Goal: Entertainment & Leisure: Browse casually

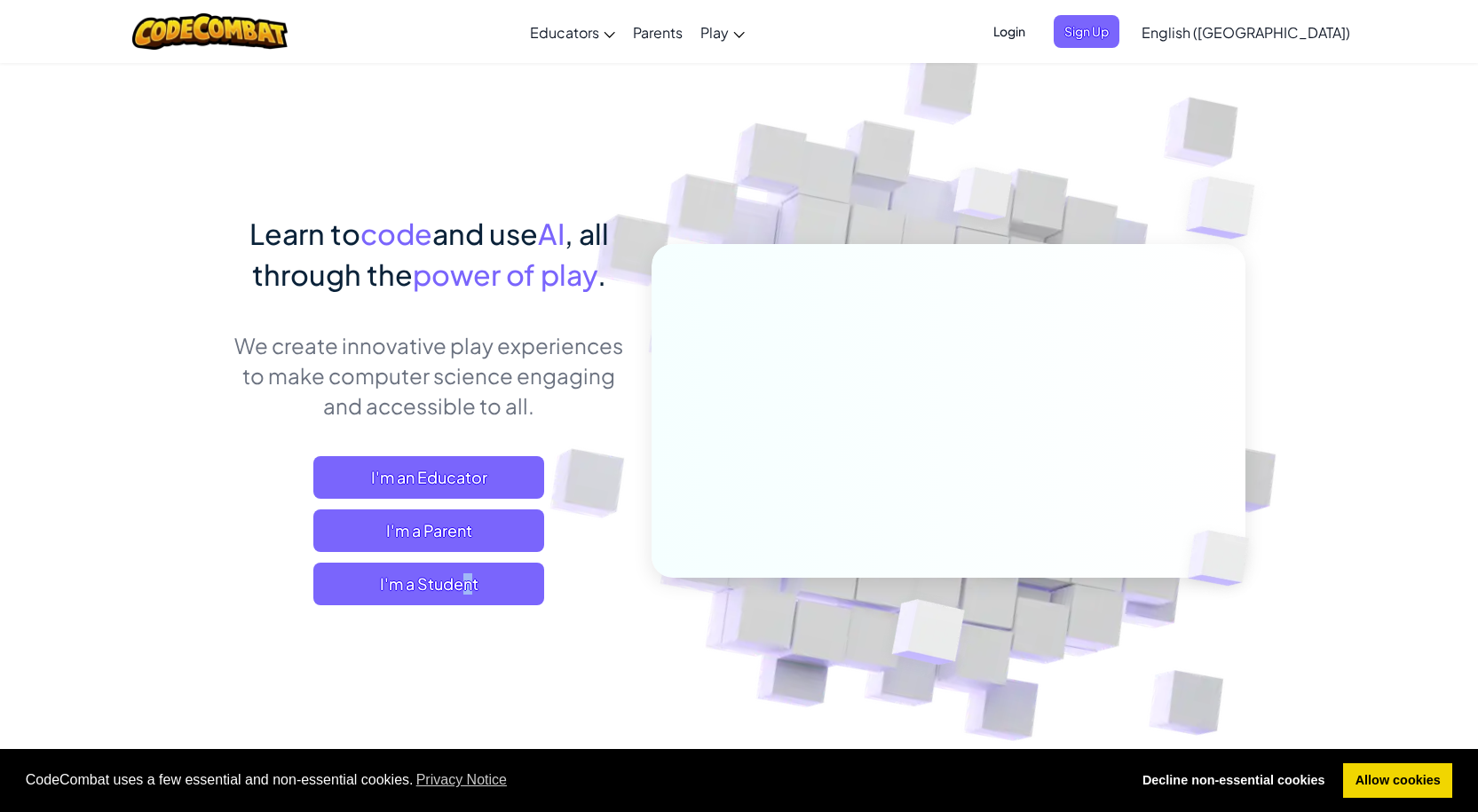
click at [410, 560] on div "I'm an Educator I'm a Parent I'm a Student" at bounding box center [429, 530] width 391 height 149
click at [409, 581] on span "I'm a Student" at bounding box center [429, 584] width 231 height 43
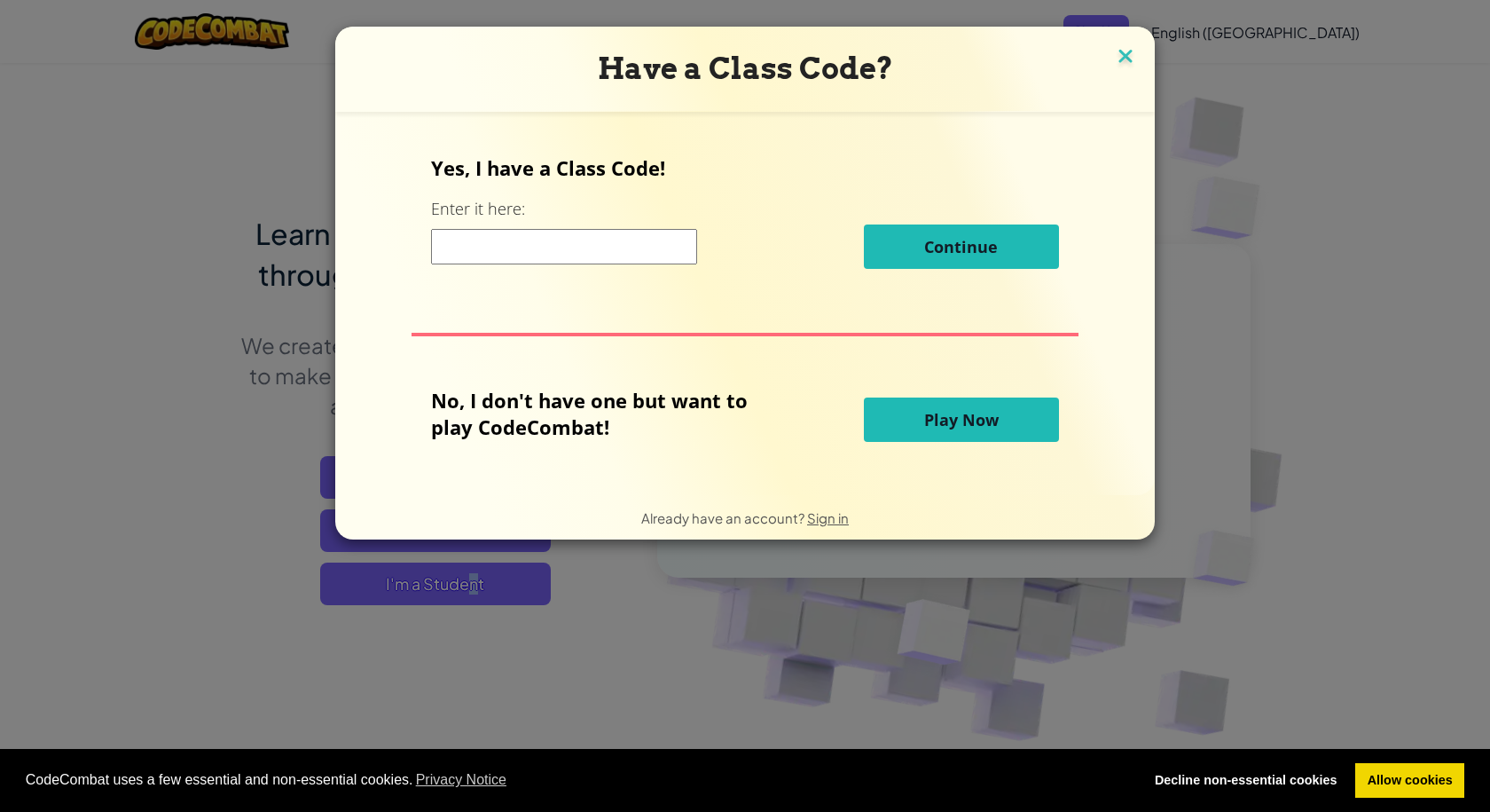
click at [1135, 52] on img at bounding box center [1126, 58] width 23 height 27
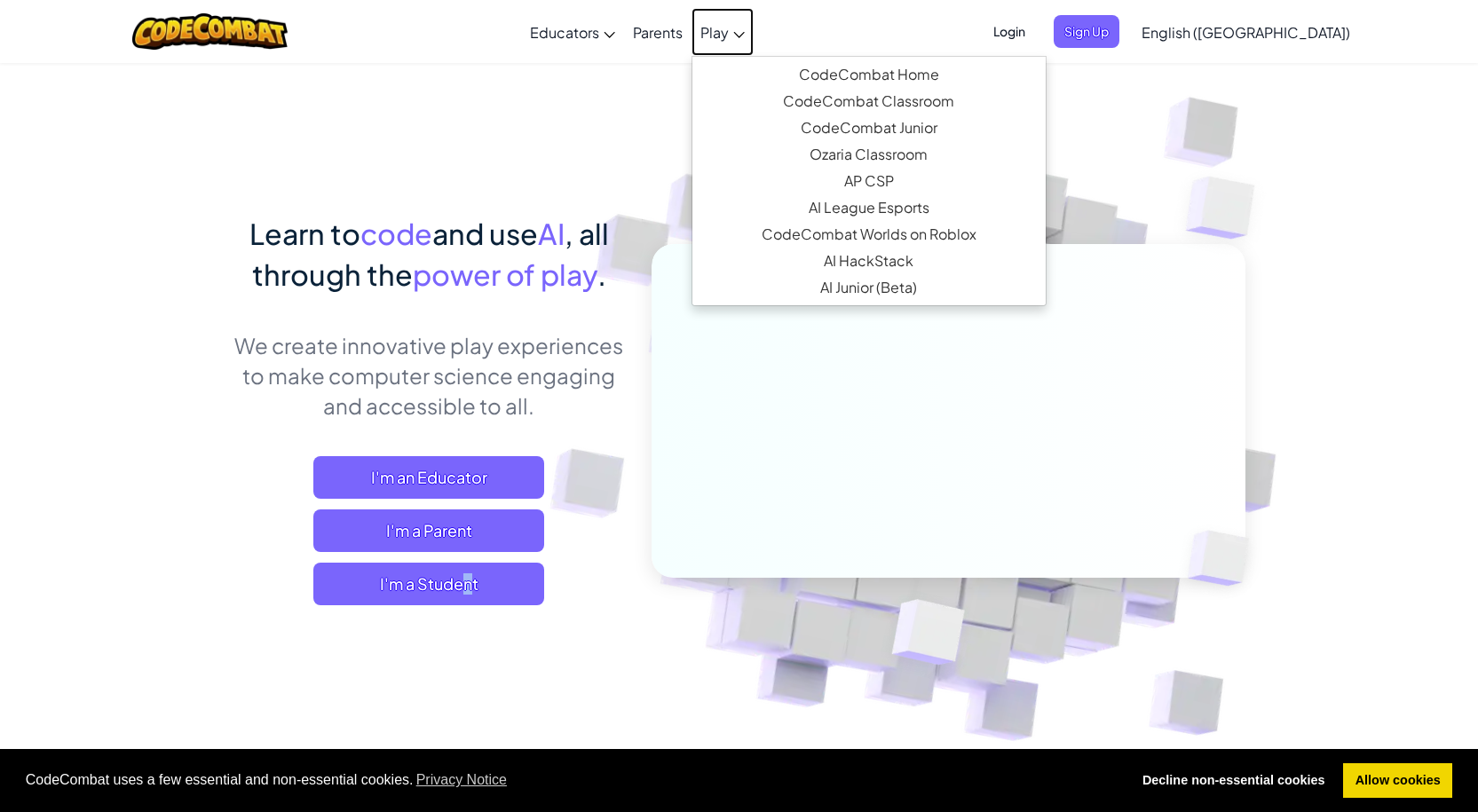
click at [753, 45] on link "Play" at bounding box center [722, 32] width 62 height 48
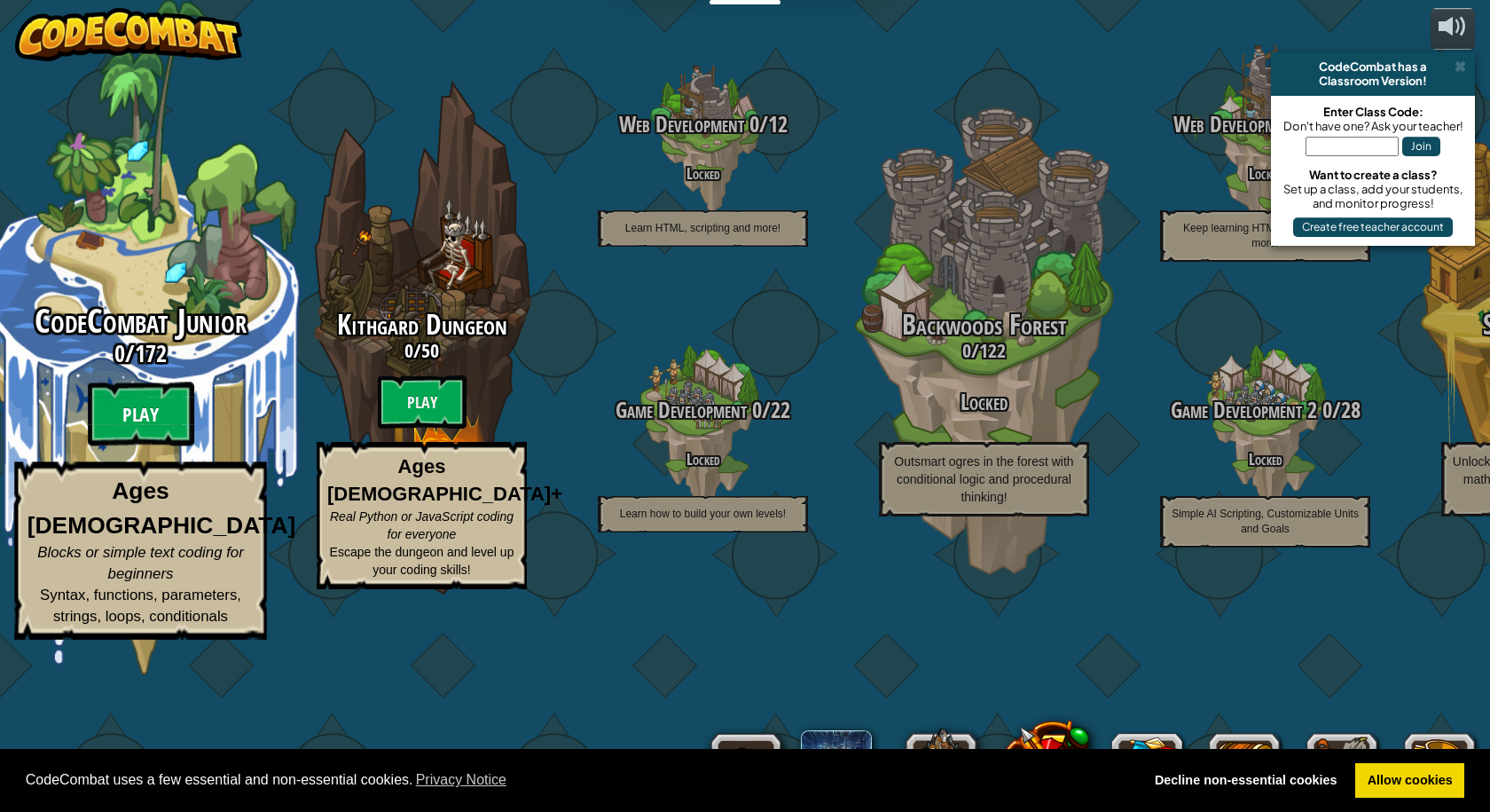
click at [143, 446] on btn "Play" at bounding box center [141, 414] width 107 height 64
